Goal: Complete application form

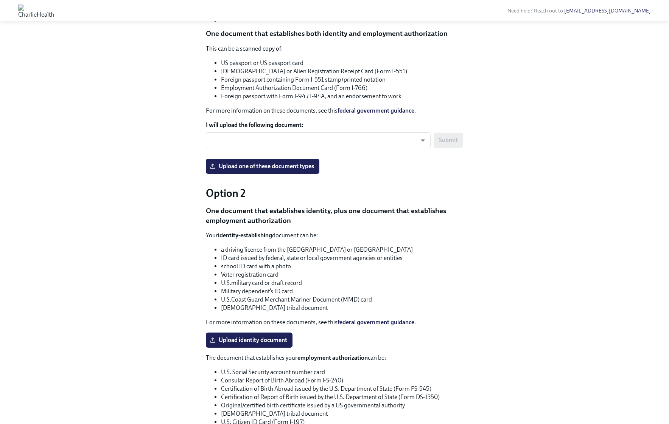
scroll to position [487, 0]
click at [317, 265] on body "Need help? Reach out to [EMAIL_ADDRESS][DOMAIN_NAME] Hi [PERSON_NAME]! This is …" at bounding box center [334, 166] width 669 height 1307
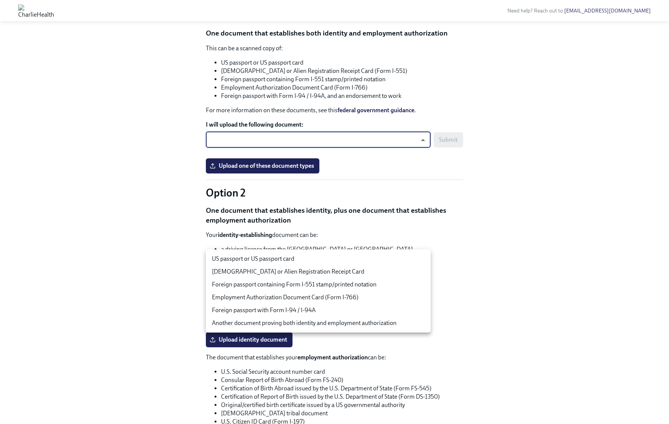
click at [304, 263] on li "US passport or US passport card" at bounding box center [318, 259] width 225 height 13
type input "tm035QtdH"
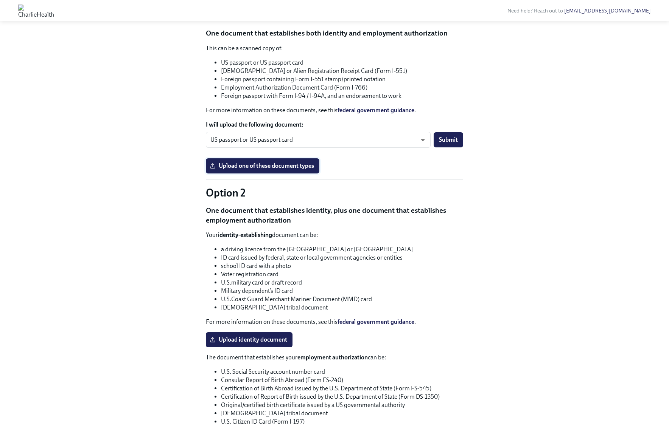
click at [274, 170] on span "Upload one of these document types" at bounding box center [262, 166] width 103 height 8
click at [0, 0] on input "Upload one of these document types" at bounding box center [0, 0] width 0 height 0
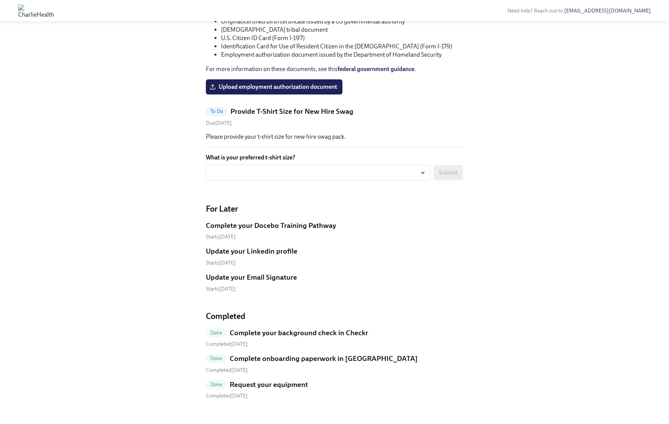
scroll to position [875, 0]
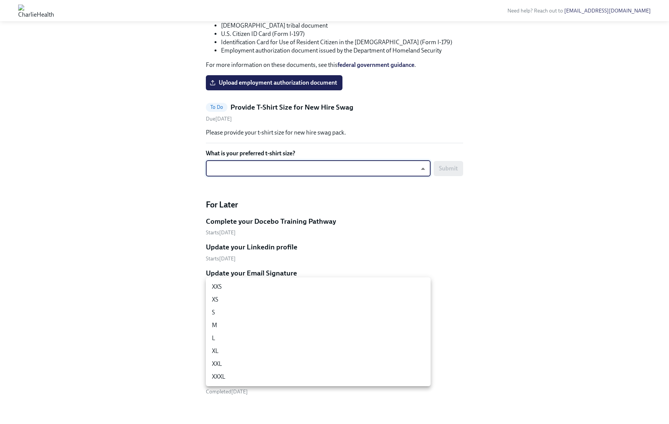
click at [351, 315] on li "S" at bounding box center [318, 312] width 225 height 13
type input "y2ucmNjGQ"
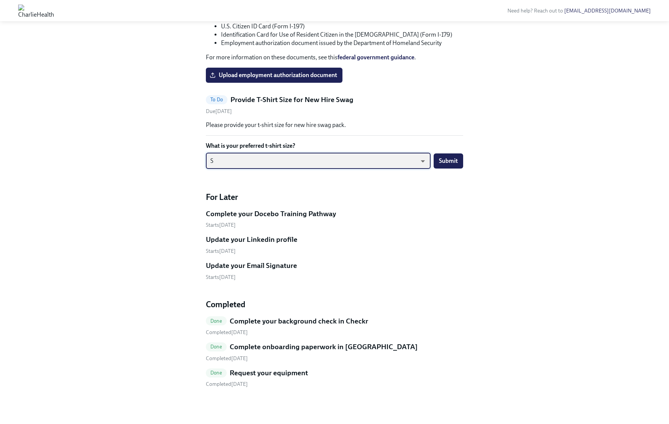
scroll to position [933, 0]
click at [454, 165] on span "Submit" at bounding box center [448, 161] width 19 height 8
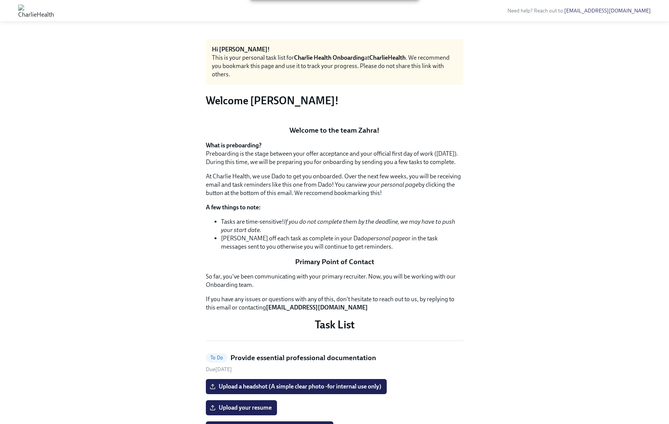
scroll to position [0, 0]
click at [340, 120] on button "Zoom image" at bounding box center [334, 120] width 257 height 0
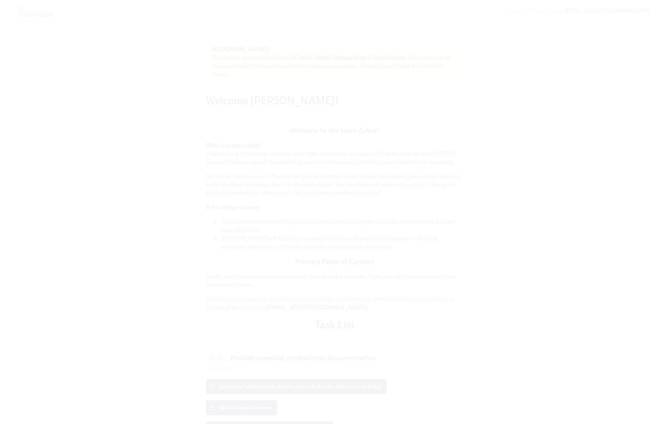
click at [340, 270] on button "Unzoom image" at bounding box center [334, 212] width 669 height 424
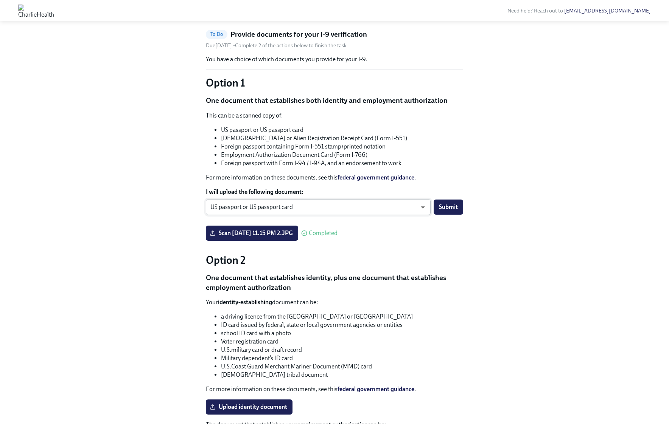
scroll to position [426, 0]
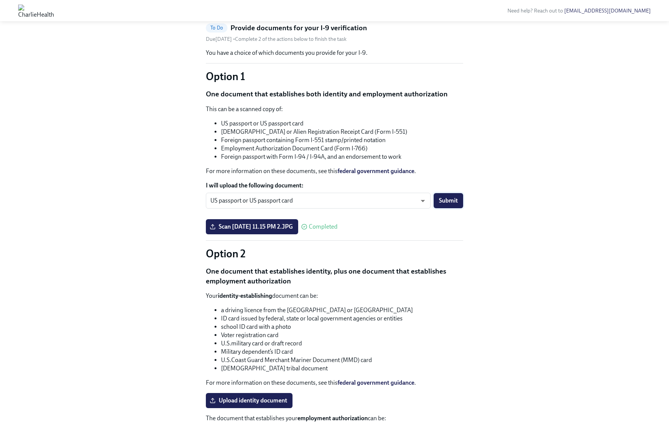
click at [441, 205] on span "Submit" at bounding box center [448, 201] width 19 height 8
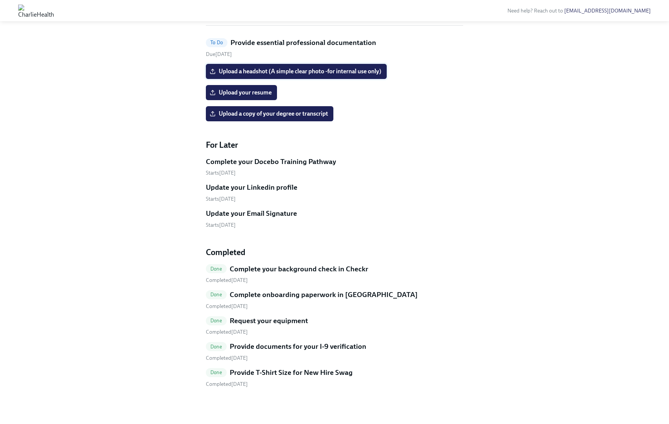
click at [336, 75] on span "Upload a headshot (A simple clear photo -for internal use only)" at bounding box center [296, 72] width 170 height 8
click at [0, 0] on input "Upload a headshot (A simple clear photo -for internal use only)" at bounding box center [0, 0] width 0 height 0
click at [241, 98] on label "Upload your resume" at bounding box center [241, 92] width 71 height 15
click at [0, 0] on input "Upload your resume" at bounding box center [0, 0] width 0 height 0
click at [238, 96] on span "Upload your resume" at bounding box center [241, 93] width 61 height 8
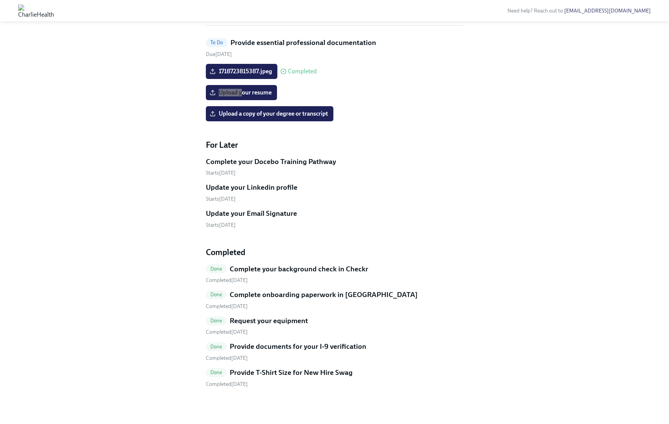
click at [0, 0] on input "Upload your resume" at bounding box center [0, 0] width 0 height 0
